Goal: Information Seeking & Learning: Learn about a topic

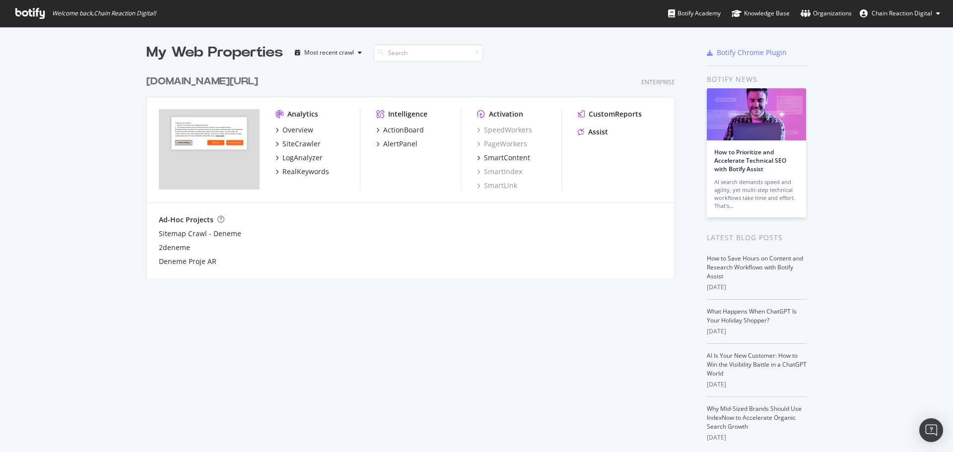
scroll to position [445, 938]
click at [293, 142] on div "SiteCrawler" at bounding box center [301, 144] width 38 height 10
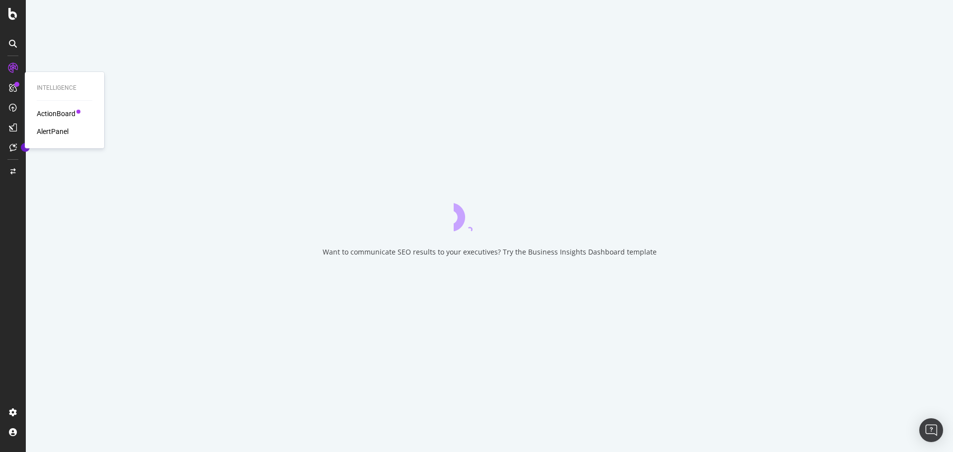
click at [55, 121] on div "ActionBoard AlertPanel" at bounding box center [65, 123] width 56 height 28
click at [57, 118] on div "ActionBoard" at bounding box center [56, 114] width 39 height 10
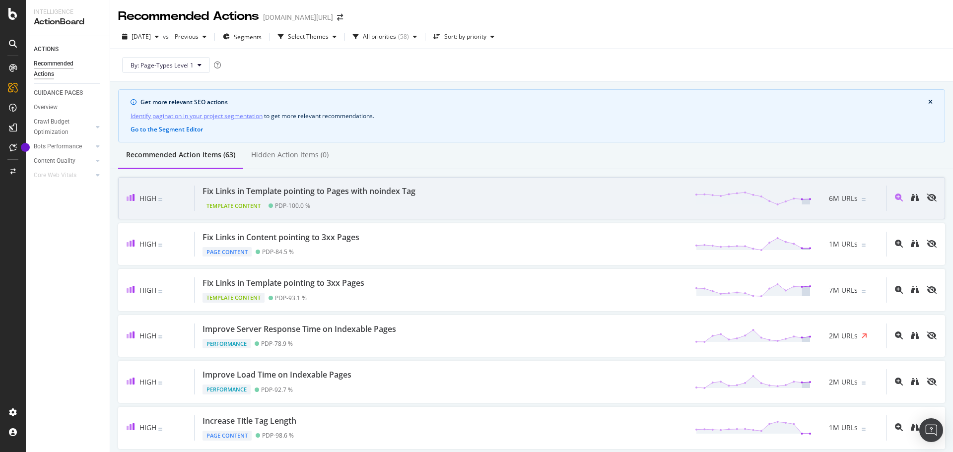
click at [273, 194] on div "Fix Links in Template pointing to Pages with noindex Tag" at bounding box center [309, 191] width 213 height 11
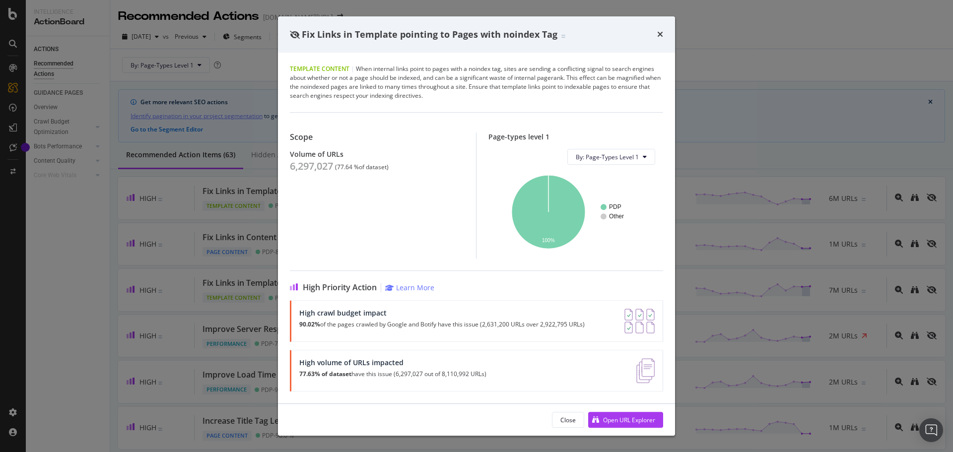
click at [634, 411] on div "Close Open URL Explorer" at bounding box center [476, 420] width 397 height 32
click at [634, 416] on div "Open URL Explorer" at bounding box center [629, 420] width 52 height 8
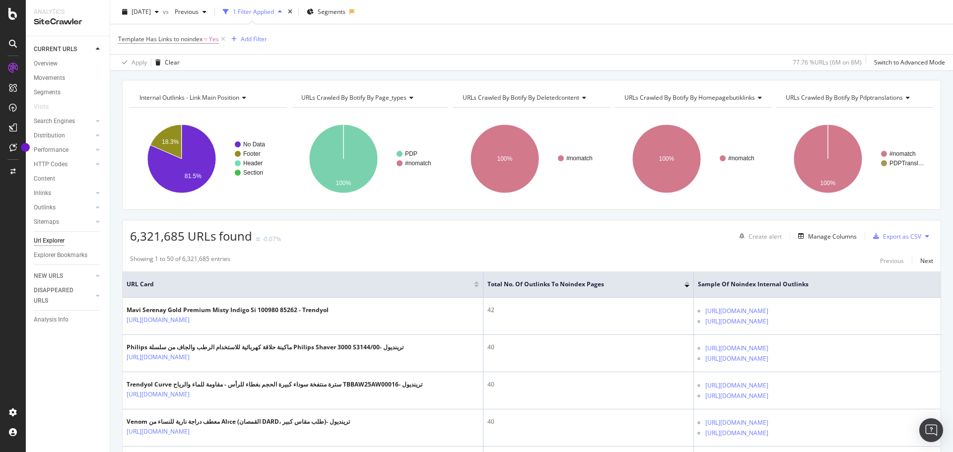
scroll to position [149, 0]
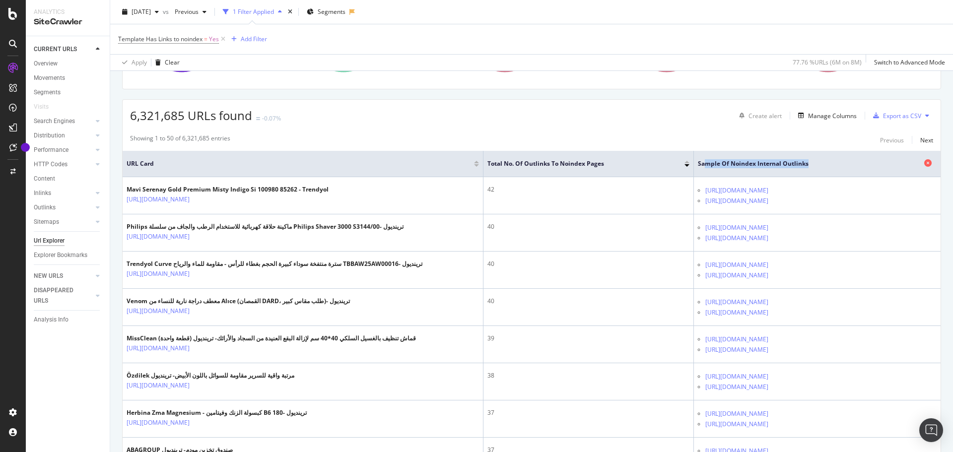
drag, startPoint x: 632, startPoint y: 163, endPoint x: 739, endPoint y: 166, distance: 106.8
click at [739, 166] on span "Sample of Noindex Internal Outlinks" at bounding box center [810, 163] width 224 height 9
click at [730, 162] on span "Sample of Noindex Internal Outlinks" at bounding box center [810, 163] width 224 height 9
click at [727, 162] on span "Sample of Noindex Internal Outlinks" at bounding box center [810, 163] width 224 height 9
click at [723, 164] on span "Sample of Noindex Internal Outlinks" at bounding box center [810, 163] width 224 height 9
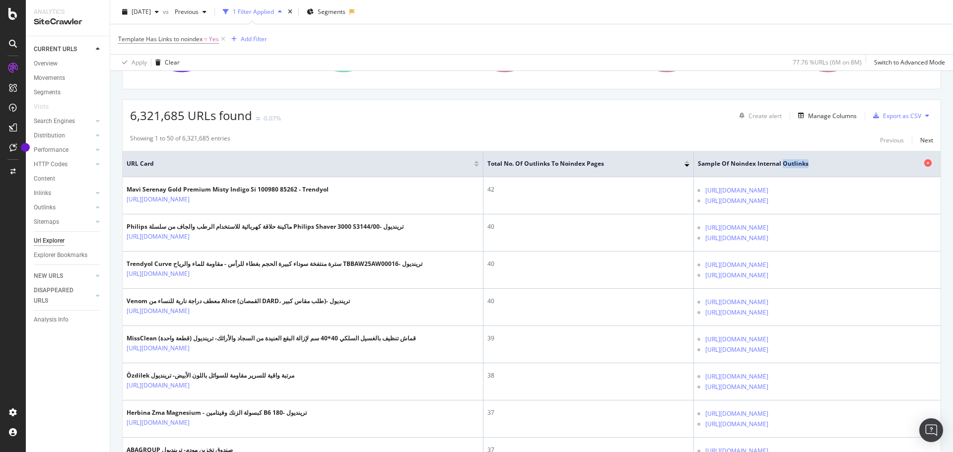
click at [723, 164] on span "Sample of Noindex Internal Outlinks" at bounding box center [810, 163] width 224 height 9
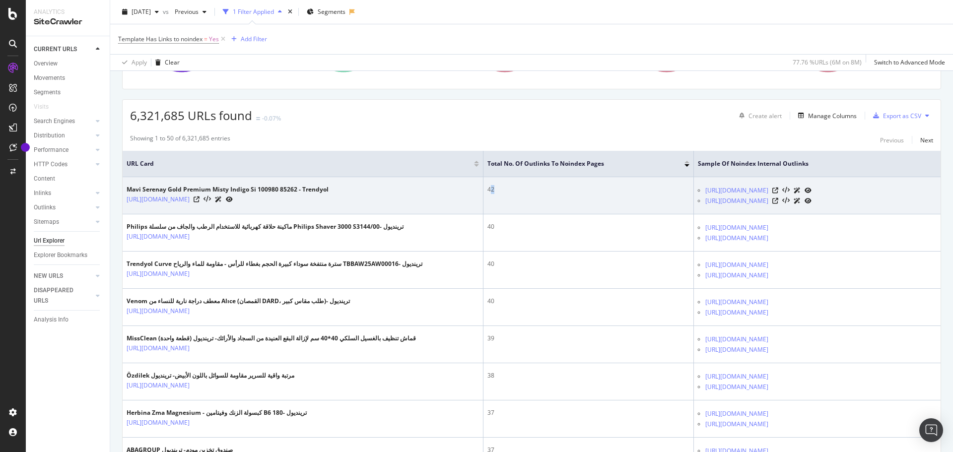
drag, startPoint x: 443, startPoint y: 186, endPoint x: 450, endPoint y: 193, distance: 9.8
click at [488, 193] on div "42" at bounding box center [589, 189] width 202 height 9
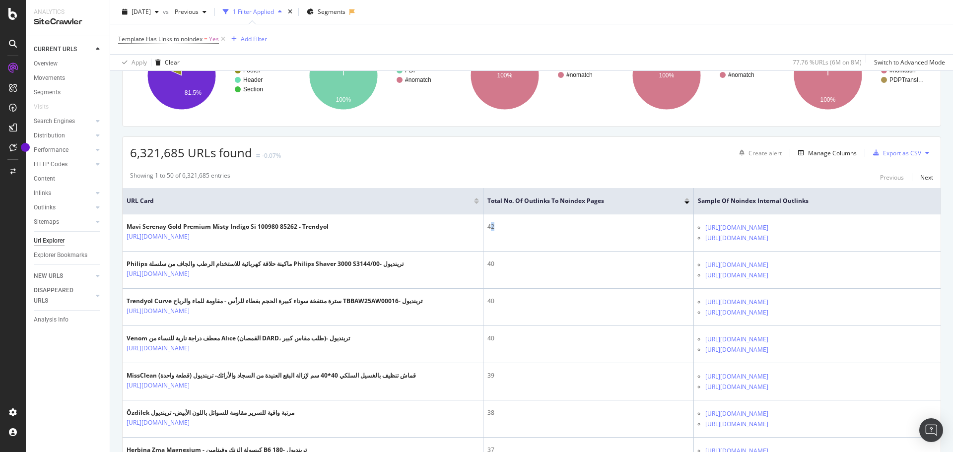
scroll to position [0, 0]
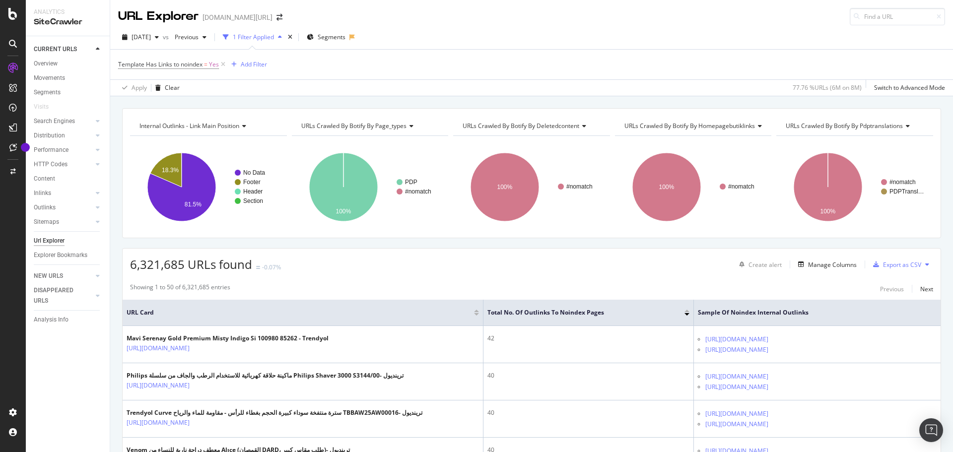
click at [571, 124] on span "URLs Crawled By Botify By deletedcontent" at bounding box center [521, 126] width 117 height 8
